Goal: Check status: Check status

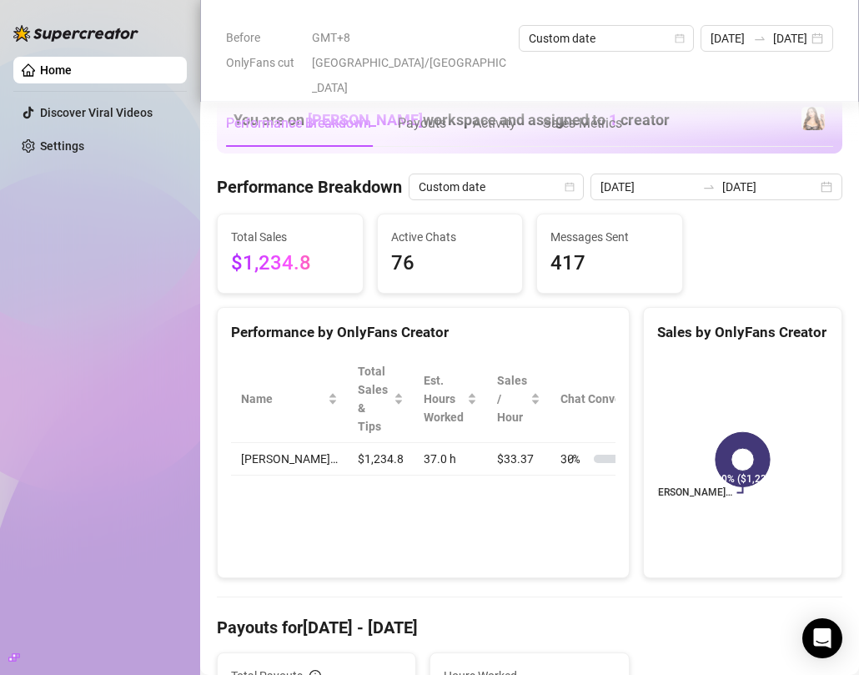
scroll to position [378, 0]
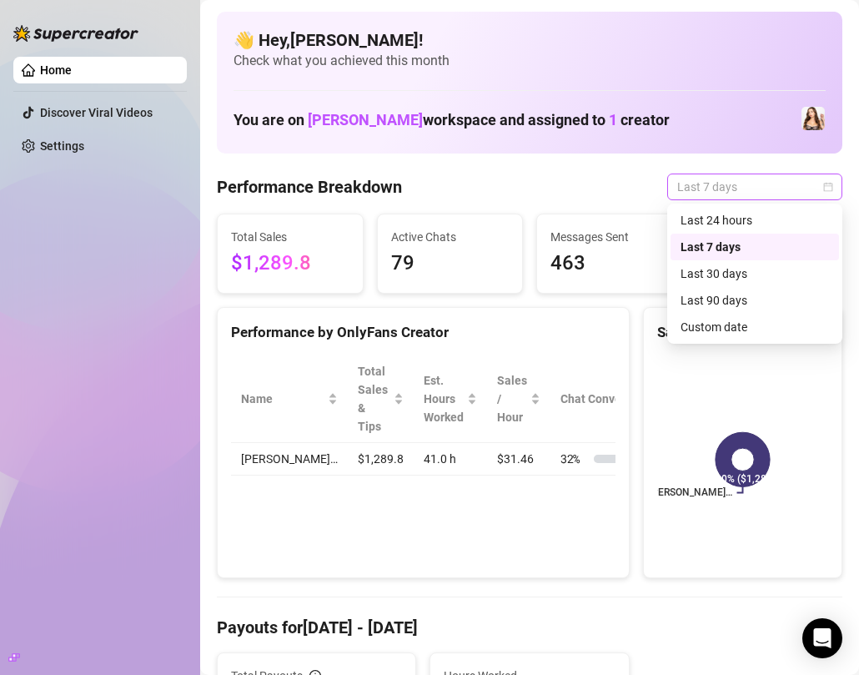
click at [786, 188] on span "Last 7 days" at bounding box center [755, 186] width 155 height 25
click at [763, 340] on div "Custom date" at bounding box center [755, 327] width 169 height 27
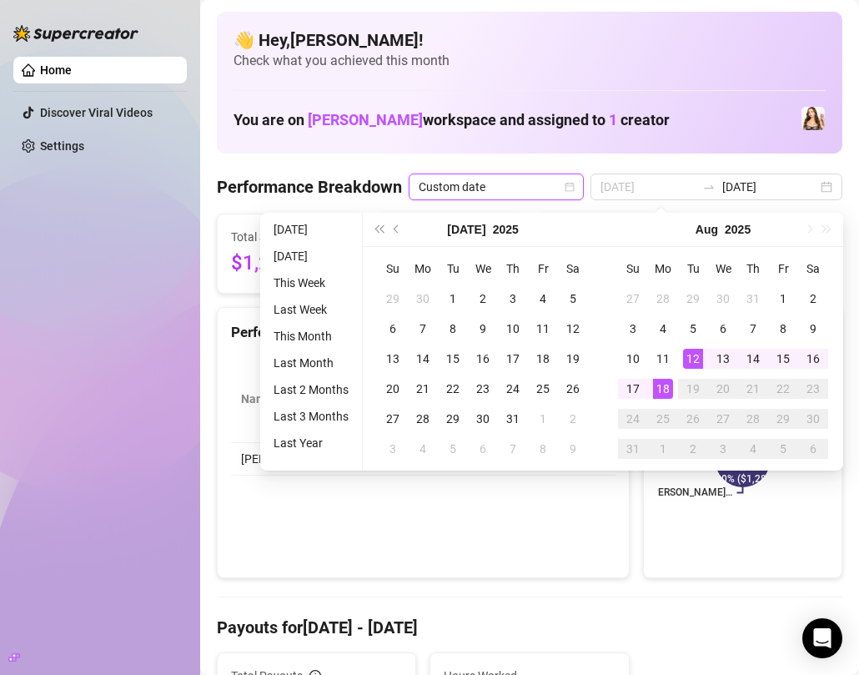
type input "2025-08-18"
click at [668, 390] on div "18" at bounding box center [663, 389] width 20 height 20
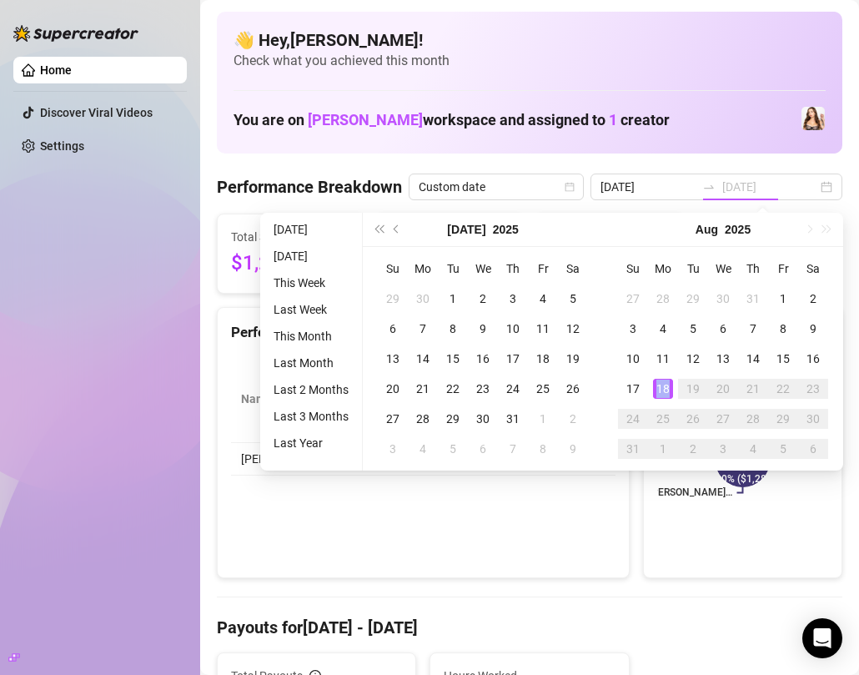
click at [668, 390] on div "18" at bounding box center [663, 389] width 20 height 20
type input "2025-08-18"
